Goal: Navigation & Orientation: Find specific page/section

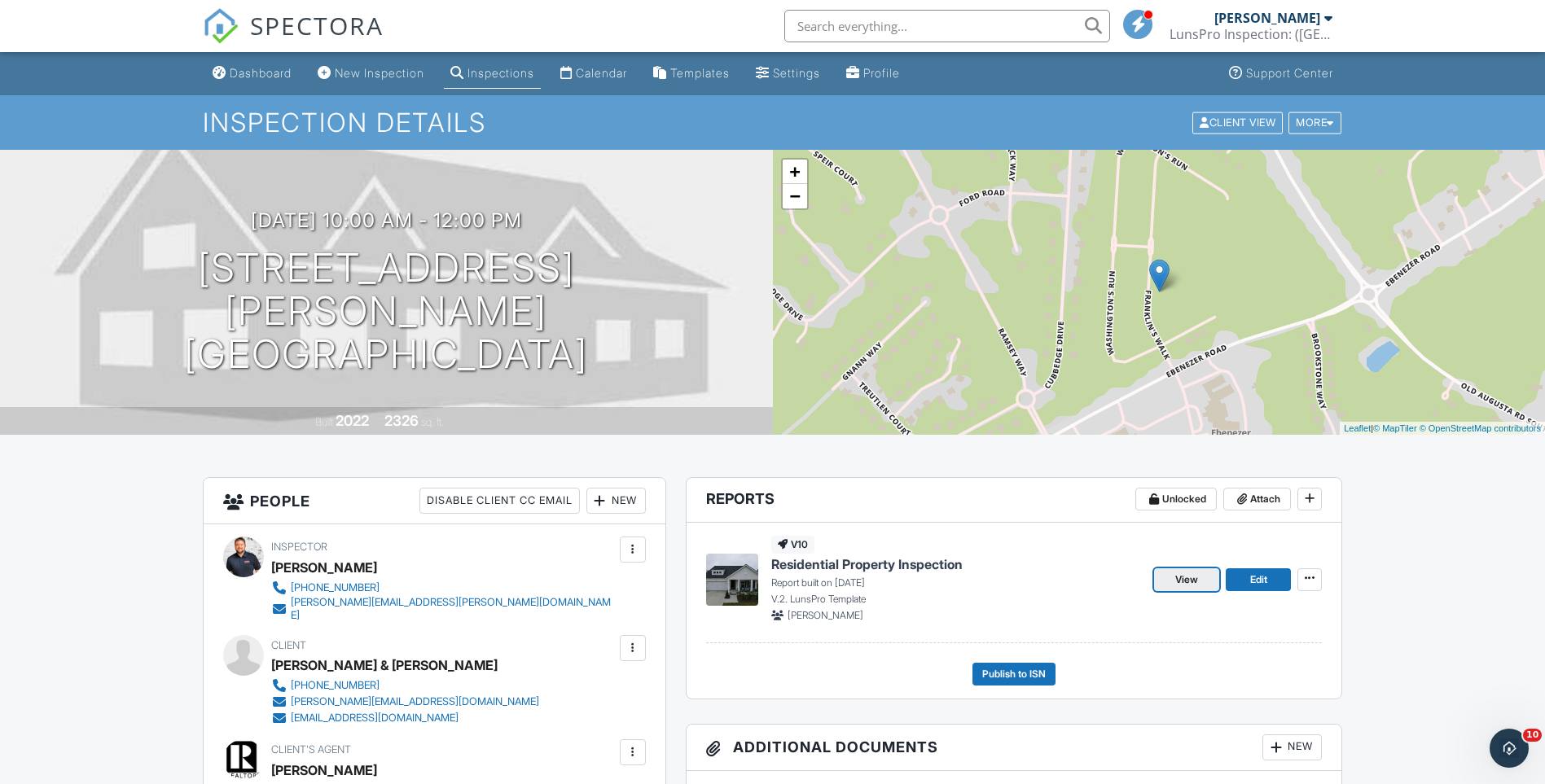
click at [1198, 584] on span "View" at bounding box center [1186, 580] width 23 height 16
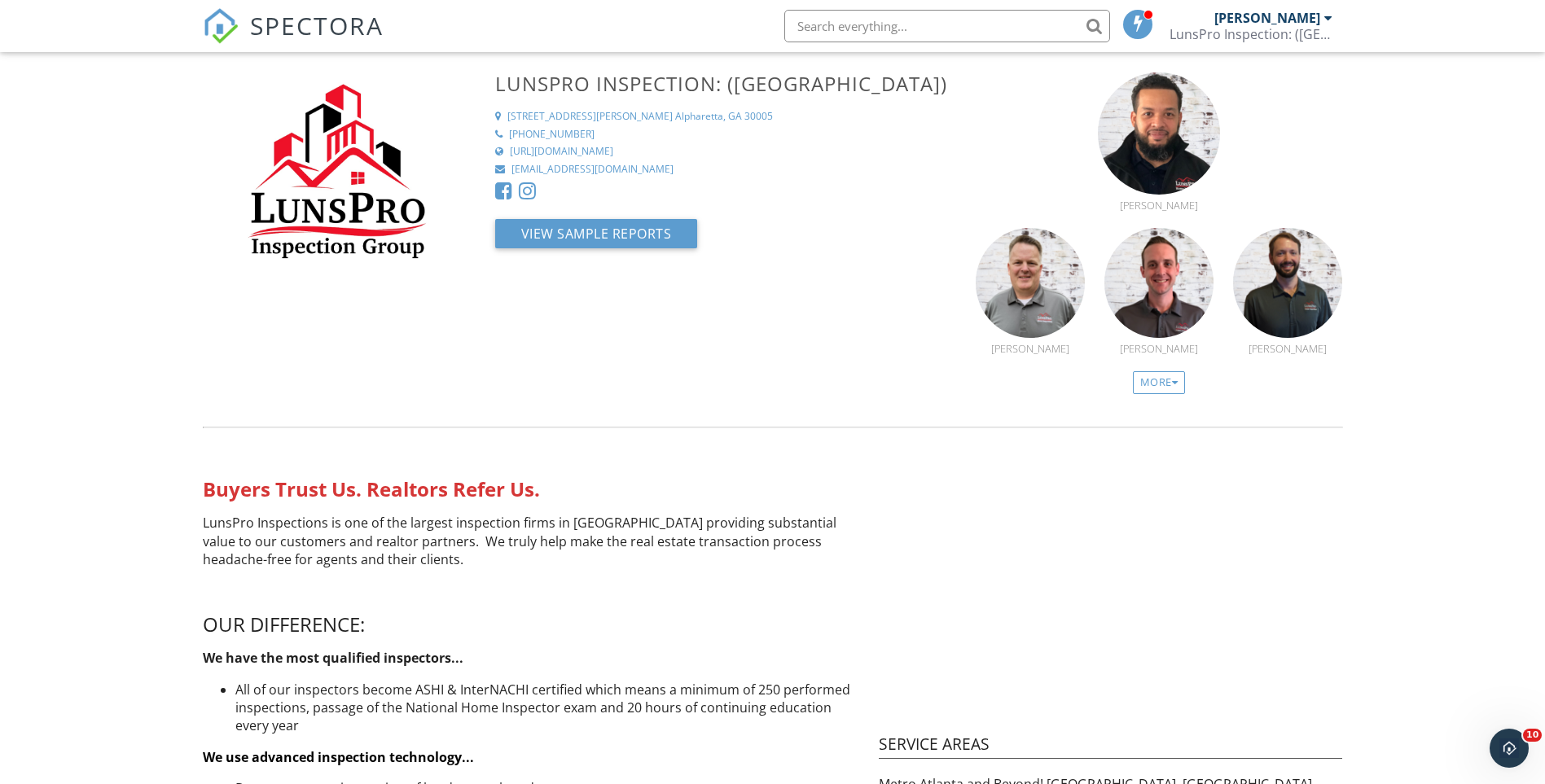
click at [363, 19] on span "SPECTORA" at bounding box center [317, 25] width 133 height 34
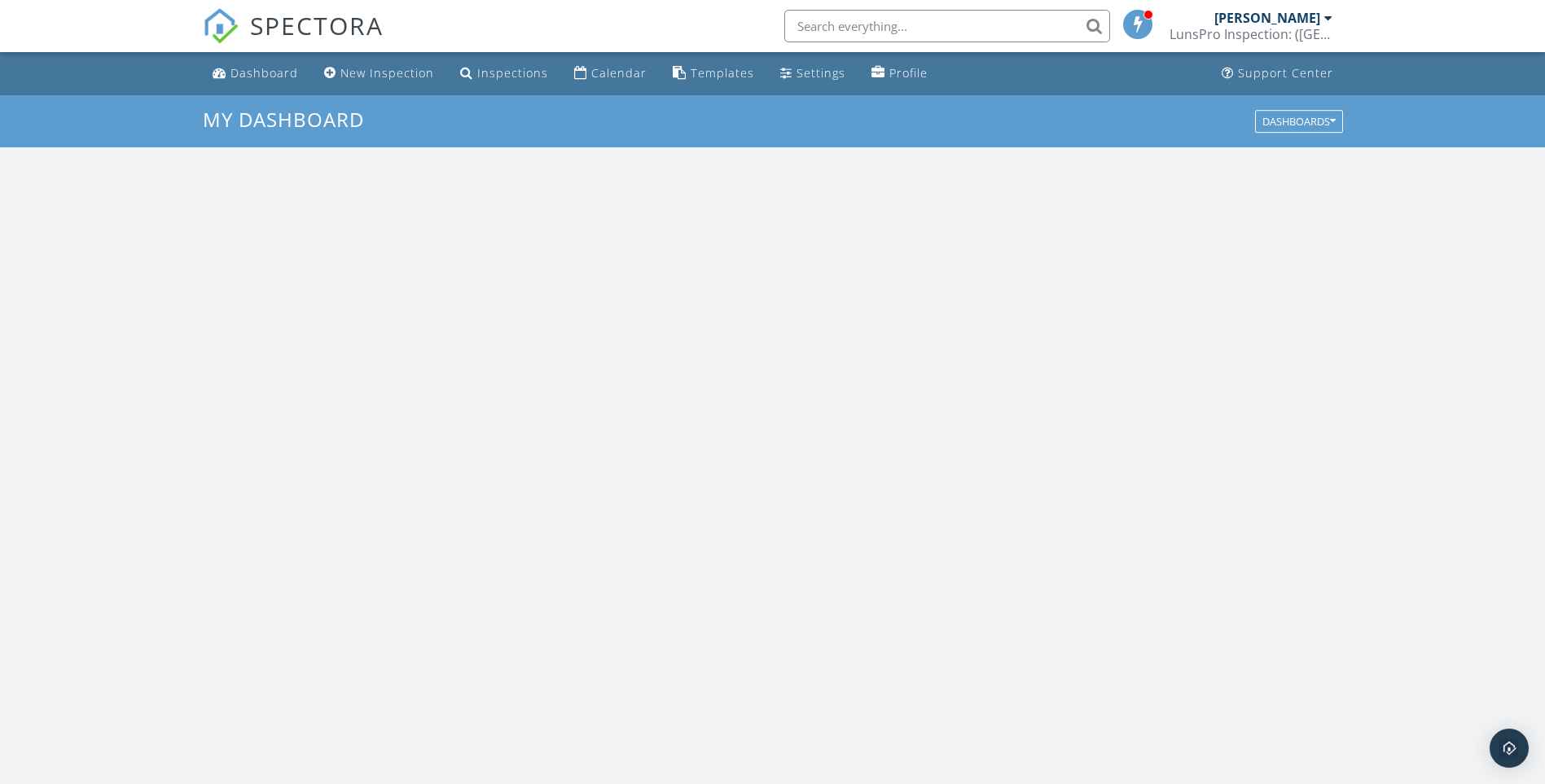
scroll to position [1507, 1571]
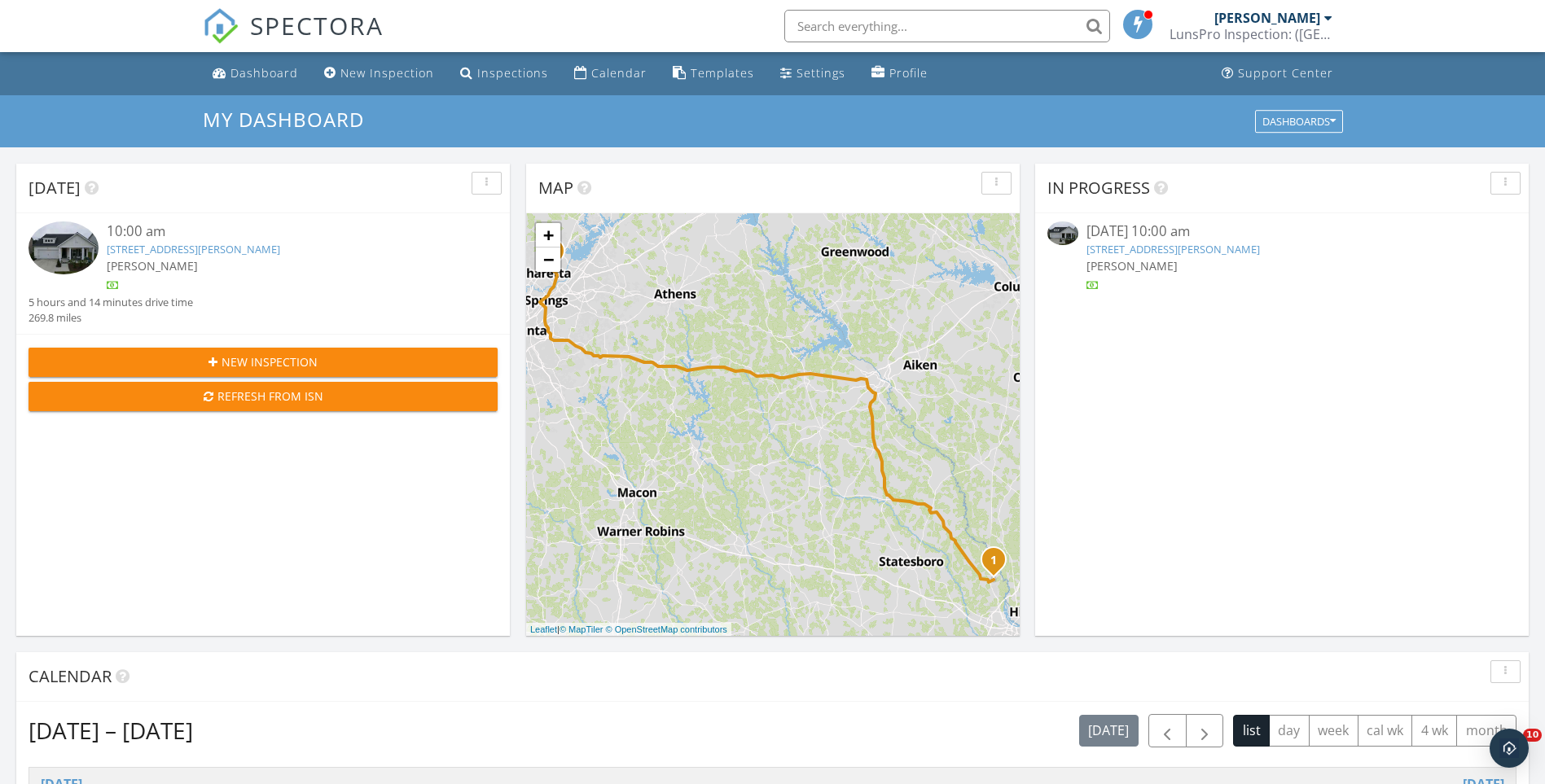
click at [396, 251] on div "[STREET_ADDRESS][PERSON_NAME]" at bounding box center [282, 249] width 352 height 16
